Goal: Task Accomplishment & Management: Manage account settings

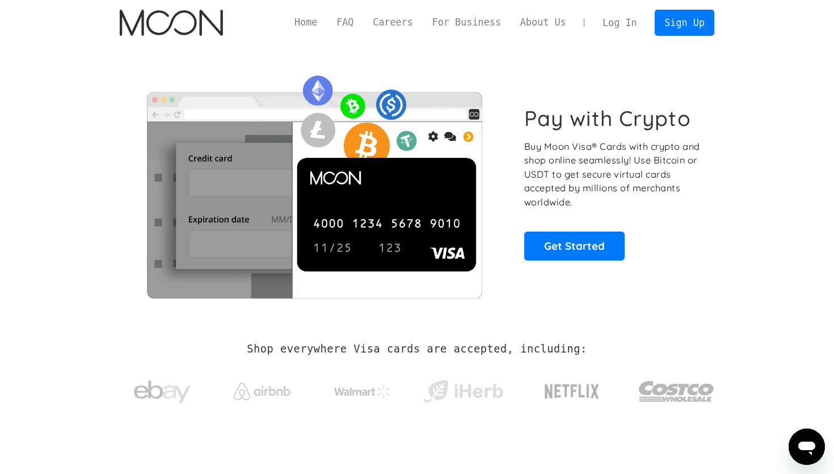
click at [609, 26] on link "Log In" at bounding box center [619, 22] width 53 height 25
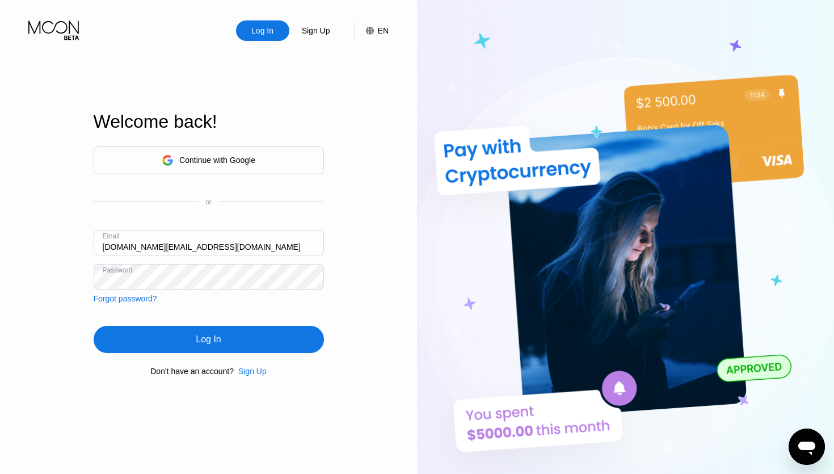
click at [205, 340] on div "Log In" at bounding box center [208, 338] width 25 height 11
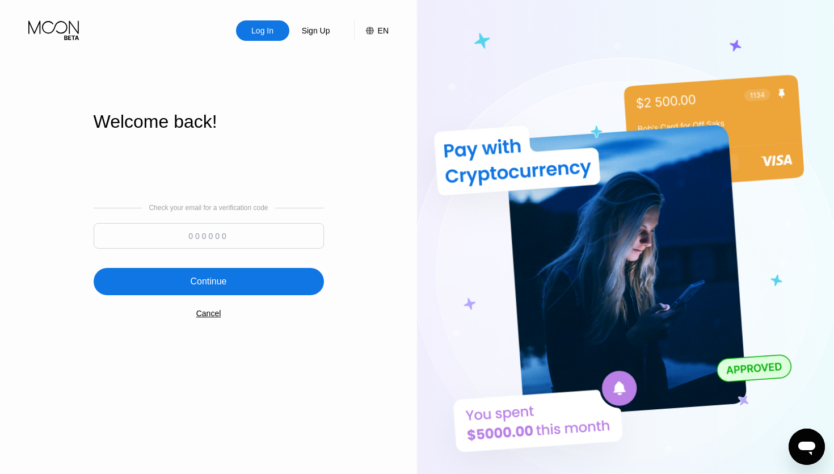
click at [203, 243] on input at bounding box center [209, 236] width 230 height 26
paste input "804954"
type input "804954"
click at [219, 286] on div "Continue" at bounding box center [208, 281] width 36 height 11
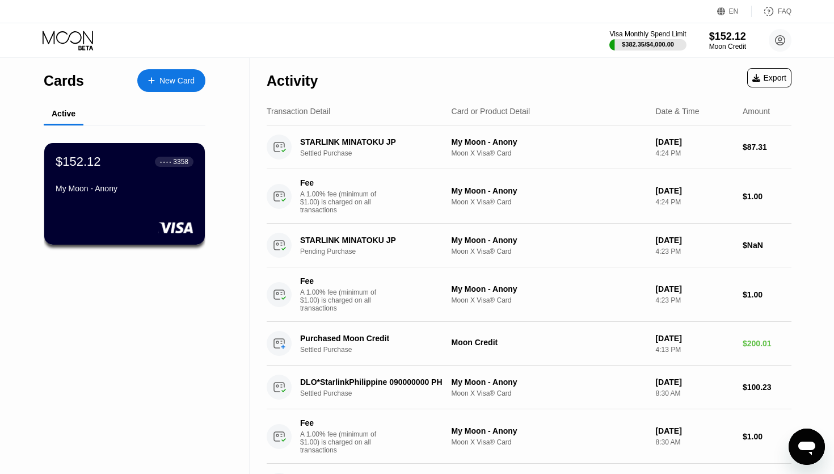
click at [138, 201] on div "$152.12 ● ● ● ● 3358 My Moon - Anony" at bounding box center [124, 194] width 160 height 102
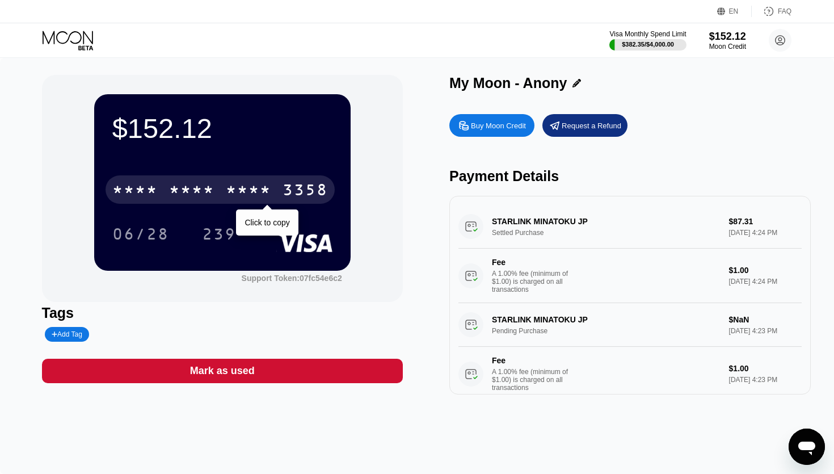
click at [215, 185] on div "* * * * * * * * * * * * 3358" at bounding box center [219, 189] width 229 height 28
click at [240, 181] on div "4513 6500 2226 3358" at bounding box center [219, 189] width 229 height 28
click at [238, 190] on div "* * * *" at bounding box center [248, 191] width 45 height 18
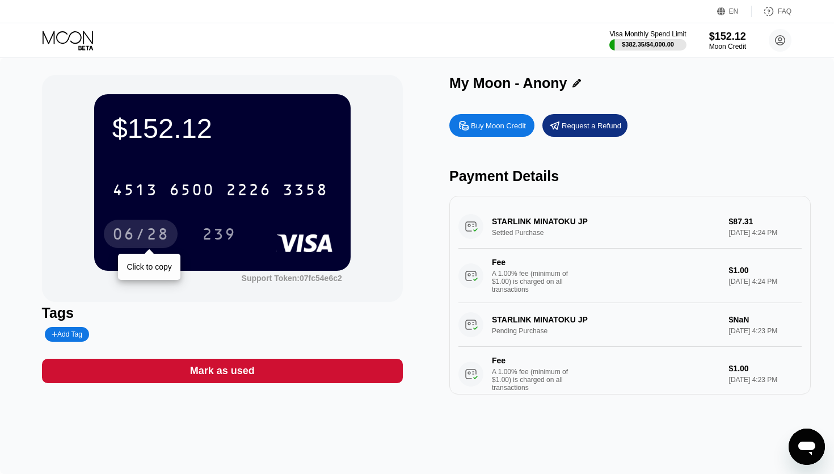
click at [152, 236] on div "06/28" at bounding box center [140, 235] width 57 height 18
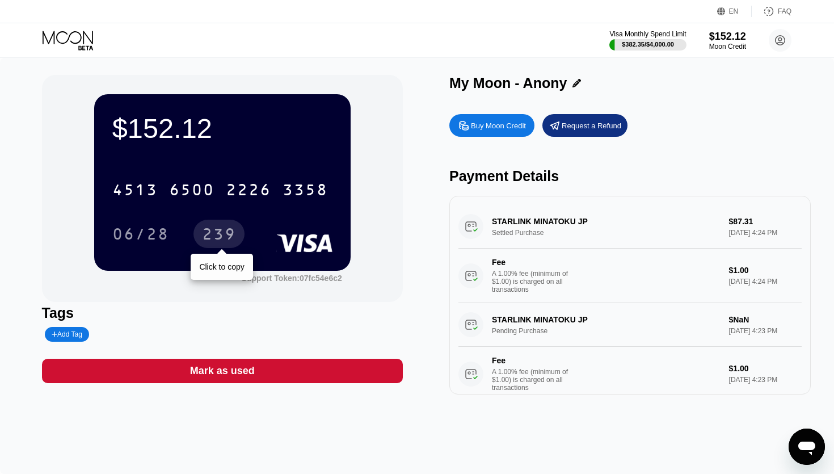
click at [212, 235] on div "239" at bounding box center [219, 235] width 34 height 18
